Goal: Find specific page/section: Find specific page/section

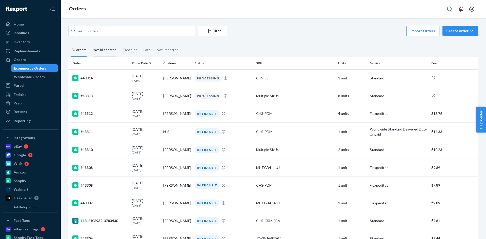
click at [103, 49] on div "Invalid address" at bounding box center [105, 50] width 24 height 14
click at [90, 43] on input "Invalid address" at bounding box center [90, 43] width 0 height 0
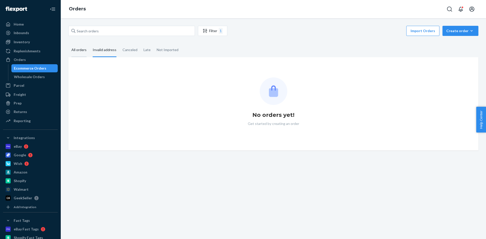
click at [78, 52] on div "All orders" at bounding box center [78, 50] width 15 height 14
click at [68, 43] on input "All orders" at bounding box center [68, 43] width 0 height 0
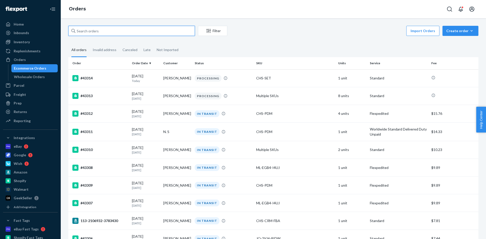
click at [104, 28] on input "text" at bounding box center [131, 31] width 126 height 10
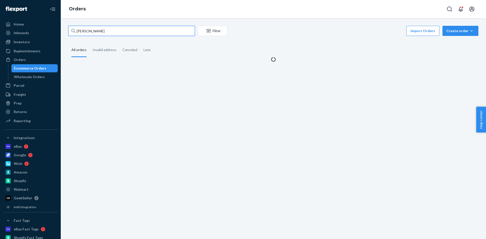
type input "[PERSON_NAME]"
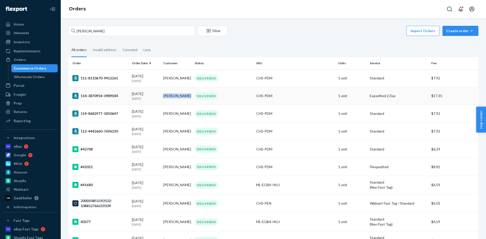
drag, startPoint x: 185, startPoint y: 98, endPoint x: 161, endPoint y: 96, distance: 23.6
click at [161, 96] on td "[PERSON_NAME]" at bounding box center [176, 96] width 31 height 18
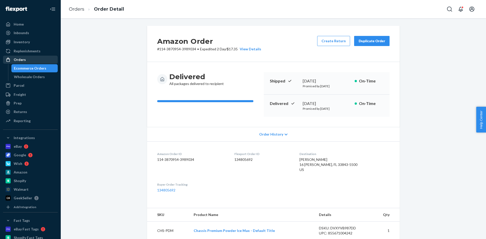
click at [30, 61] on div "Orders" at bounding box center [31, 59] width 54 height 7
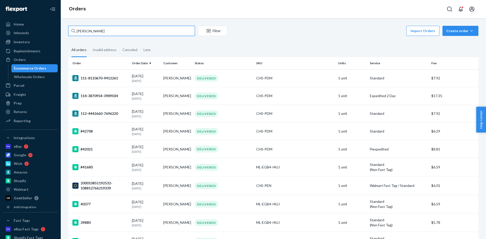
drag, startPoint x: 101, startPoint y: 33, endPoint x: 55, endPoint y: 32, distance: 45.3
click at [55, 32] on div "Home Inbounds Shipping Plans Problems Inventory Products Replenishments Orders …" at bounding box center [243, 119] width 486 height 239
paste input "text"
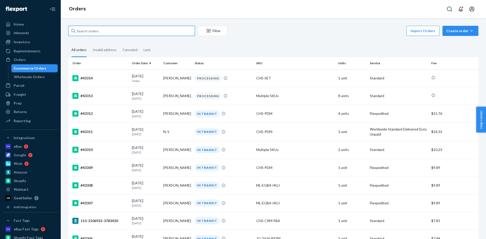
paste input "g"
type input "g"
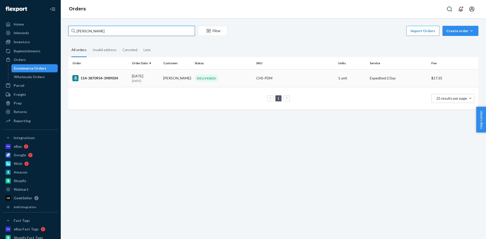
type input "[PERSON_NAME]"
drag, startPoint x: 188, startPoint y: 80, endPoint x: 160, endPoint y: 77, distance: 28.0
click at [161, 77] on td "[PERSON_NAME]" at bounding box center [176, 78] width 31 height 18
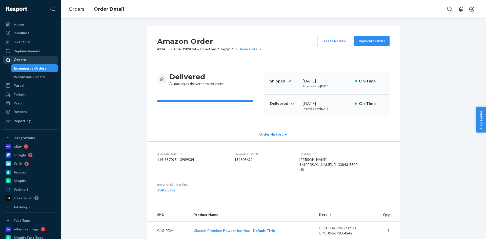
drag, startPoint x: 27, startPoint y: 62, endPoint x: 30, endPoint y: 57, distance: 6.1
click at [27, 62] on div "Orders" at bounding box center [31, 59] width 54 height 7
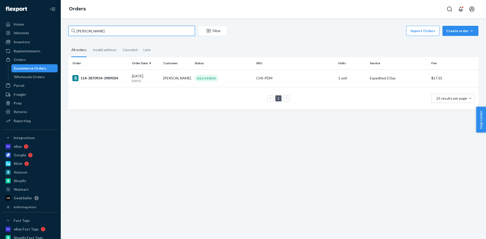
drag, startPoint x: 96, startPoint y: 32, endPoint x: 56, endPoint y: 34, distance: 40.1
click at [56, 34] on div "Home Inbounds Shipping Plans Problems Inventory Products Replenishments Orders …" at bounding box center [243, 119] width 486 height 239
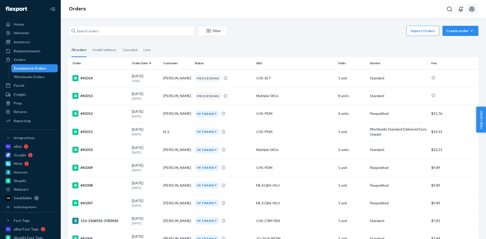
click at [469, 11] on icon "Open account menu" at bounding box center [471, 9] width 6 height 6
click at [445, 50] on div "Log out" at bounding box center [460, 54] width 38 height 9
